Goal: Task Accomplishment & Management: Manage account settings

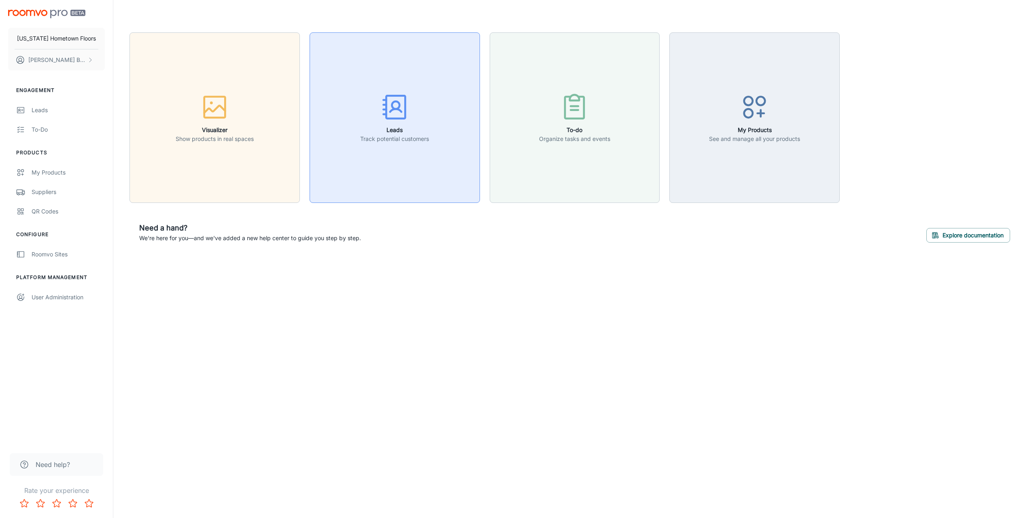
click at [391, 145] on button "Leads Track potential customers" at bounding box center [395, 117] width 170 height 170
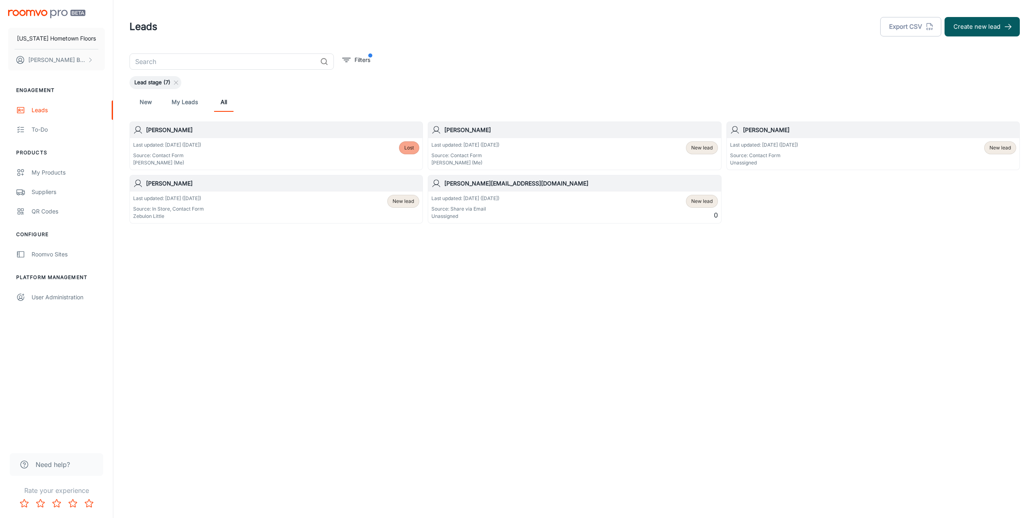
click at [172, 145] on p "Last updated: [DATE] ([DATE])" at bounding box center [167, 144] width 68 height 7
click at [487, 148] on p "Last updated: [DATE] ([DATE])" at bounding box center [466, 144] width 68 height 7
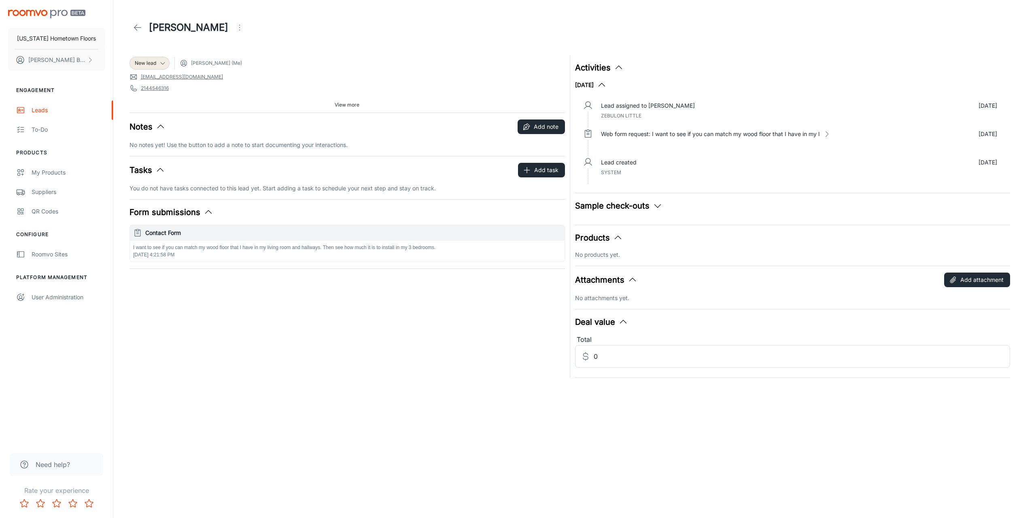
click at [135, 26] on icon at bounding box center [138, 28] width 10 height 10
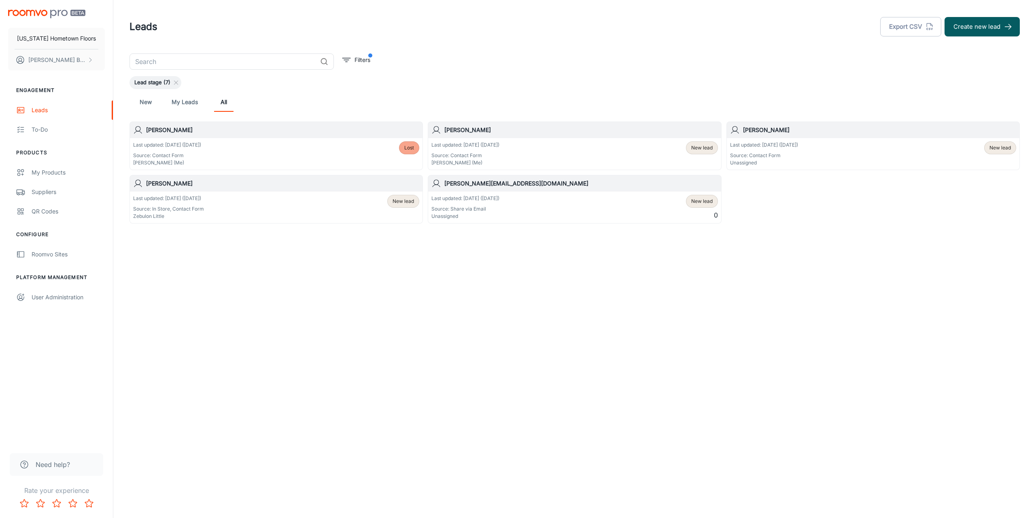
click at [199, 196] on p "Last updated: [DATE] ([DATE])" at bounding box center [168, 198] width 71 height 7
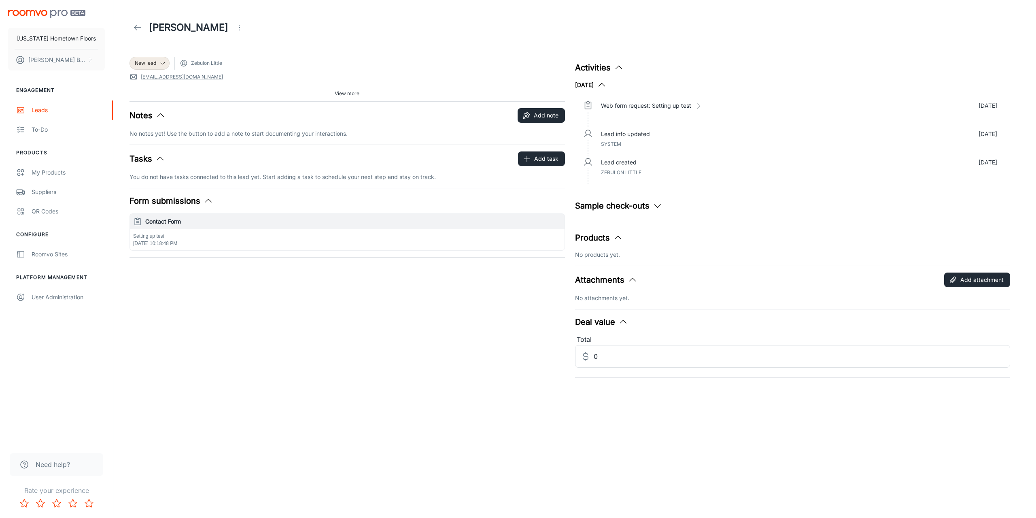
click at [141, 30] on icon at bounding box center [138, 28] width 10 height 10
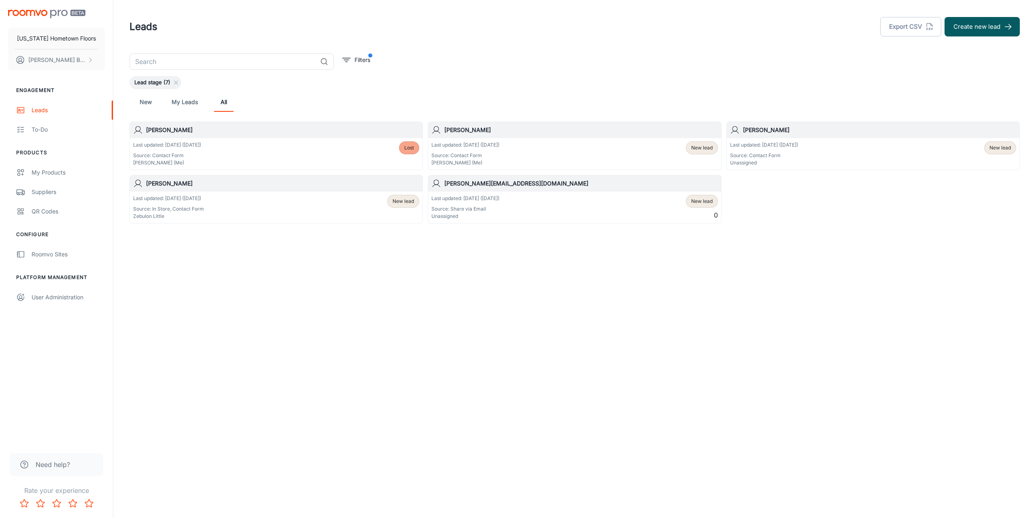
click at [373, 264] on div "Leads Export CSV Create new lead ​ Filters Lead stage (7) New My Leads All [PER…" at bounding box center [574, 141] width 923 height 282
click at [705, 150] on span "New lead" at bounding box center [702, 147] width 21 height 7
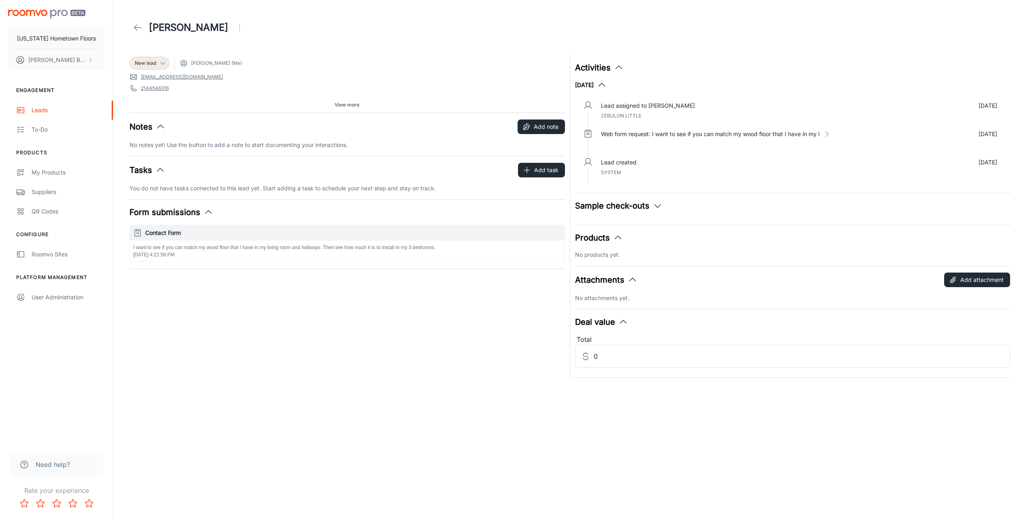
click at [514, 130] on div "Notes Add note" at bounding box center [348, 126] width 436 height 15
click at [536, 130] on button "Add note" at bounding box center [541, 126] width 47 height 15
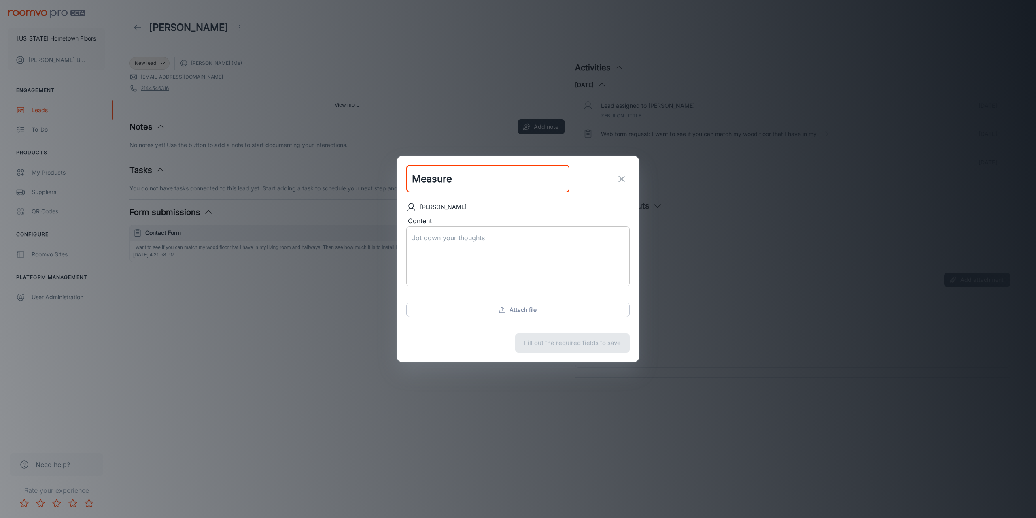
type input "Measure"
click at [495, 231] on div "x ​" at bounding box center [517, 256] width 223 height 60
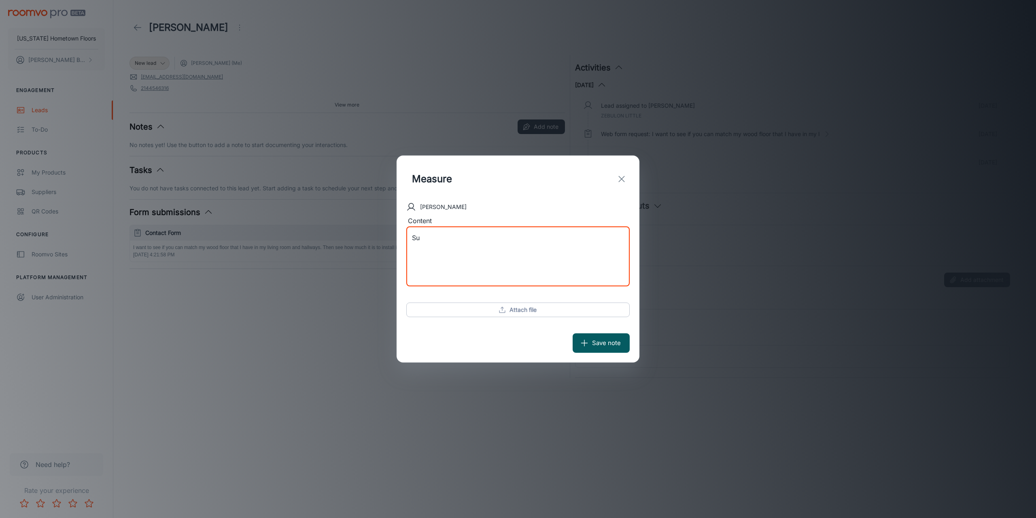
type textarea "S"
type textarea "Currently working on gathering information about the customers installed engine…"
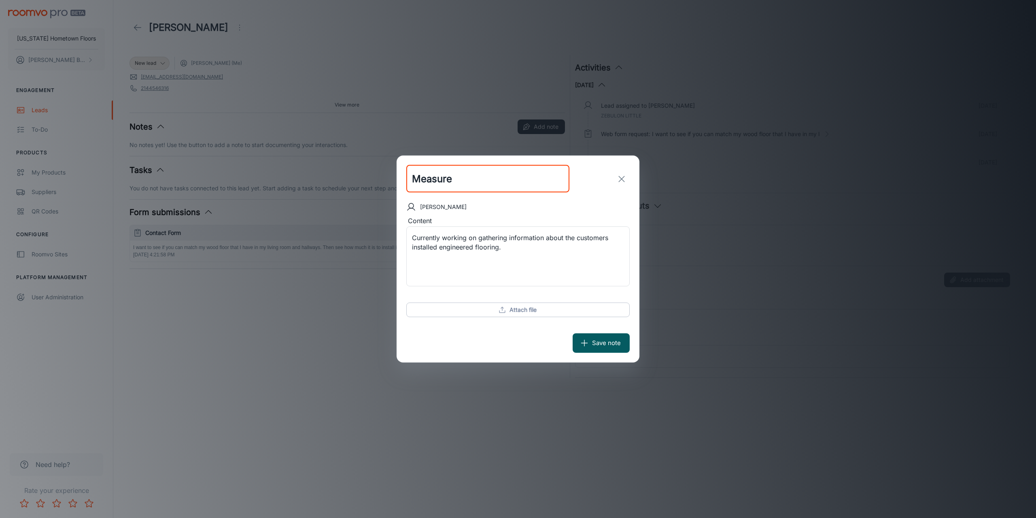
click at [457, 179] on input "Measure" at bounding box center [487, 179] width 163 height 28
type input "Measured Floor"
click at [607, 340] on button "Save note" at bounding box center [601, 342] width 57 height 19
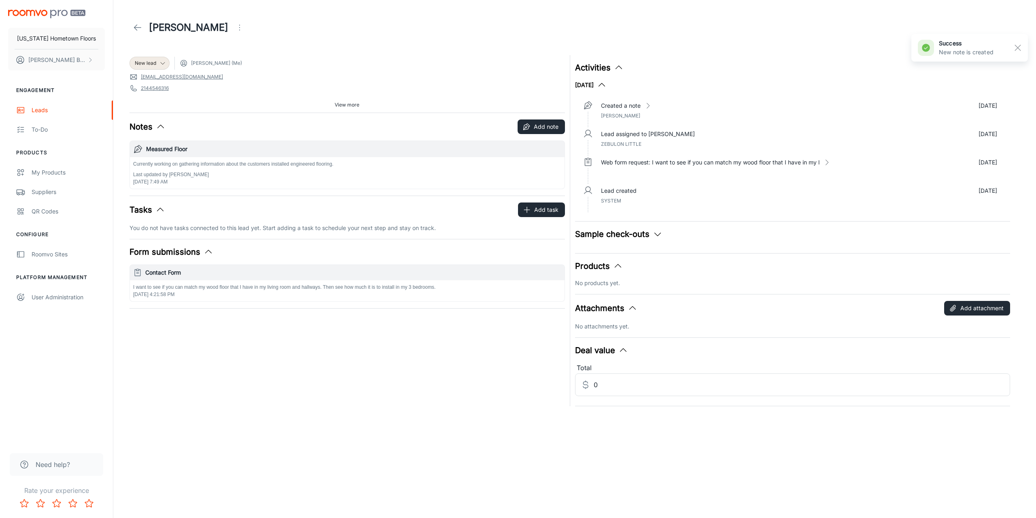
click at [135, 28] on line at bounding box center [137, 28] width 7 height 0
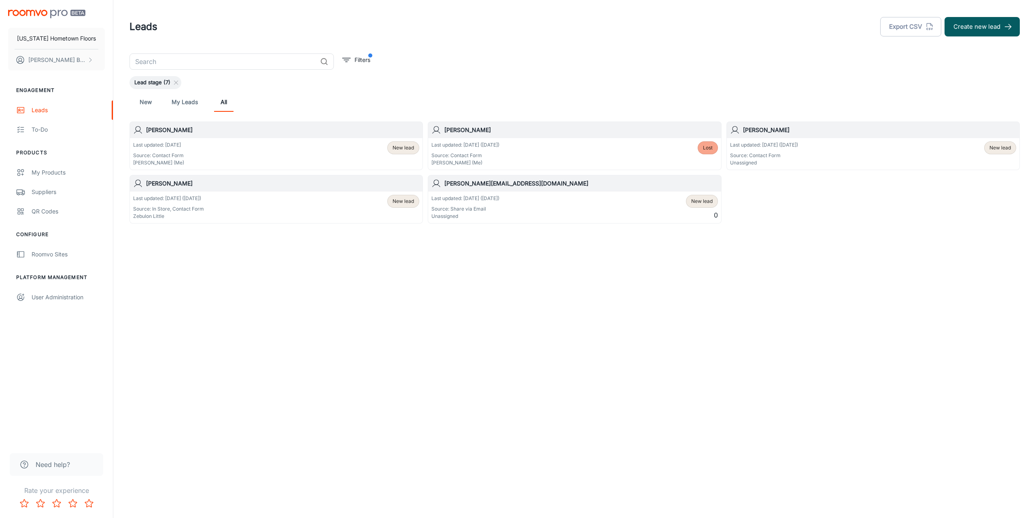
click at [185, 104] on link "My Leads" at bounding box center [185, 101] width 26 height 19
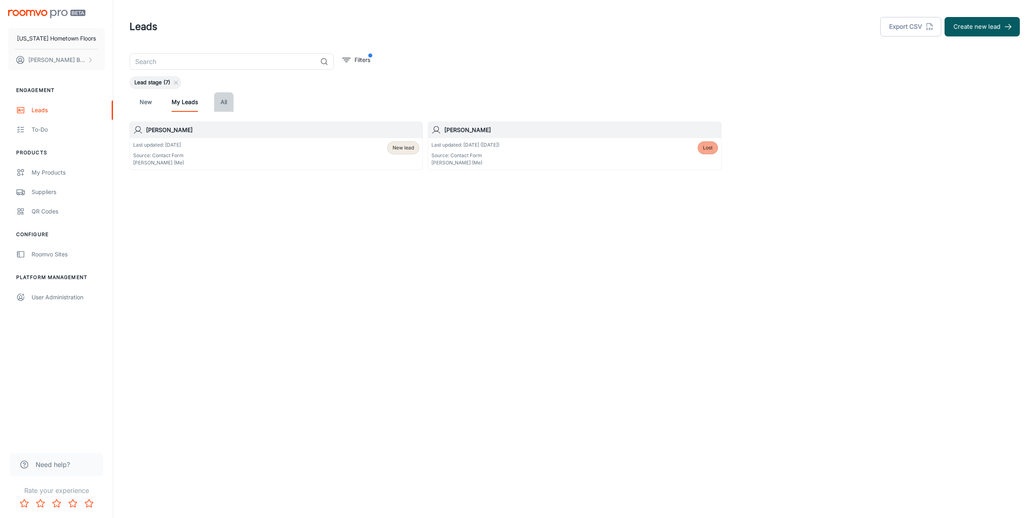
click at [224, 105] on link "All" at bounding box center [223, 101] width 19 height 19
